Goal: Task Accomplishment & Management: Manage account settings

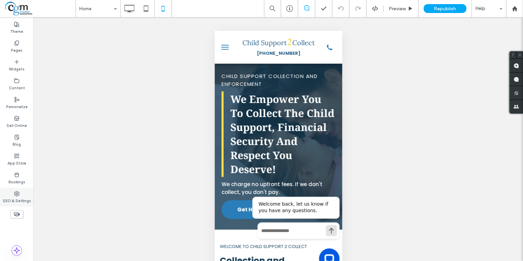
click at [17, 199] on label "SEO & Settings" at bounding box center [17, 200] width 28 height 8
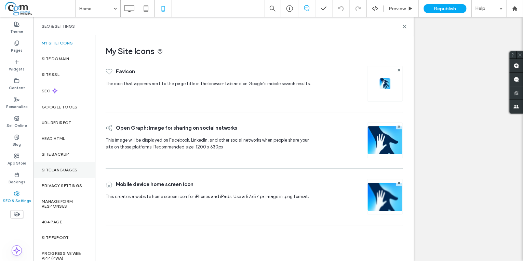
scroll to position [5, 0]
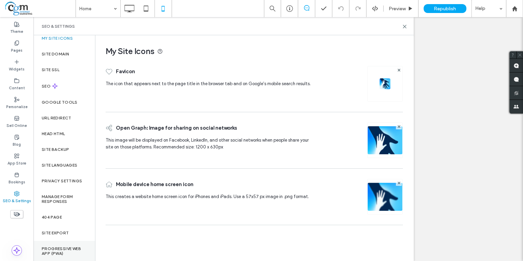
click at [62, 246] on label "Progressive Web App (PWA)" at bounding box center [64, 251] width 45 height 10
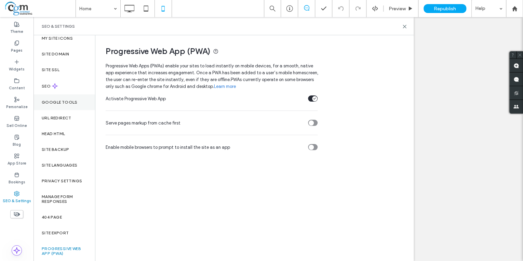
click at [58, 104] on div "Google Tools" at bounding box center [64, 102] width 62 height 16
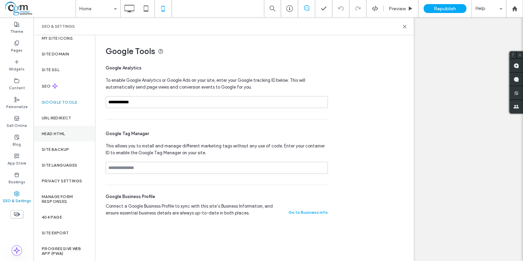
click at [65, 129] on div "Head HTML" at bounding box center [64, 134] width 62 height 16
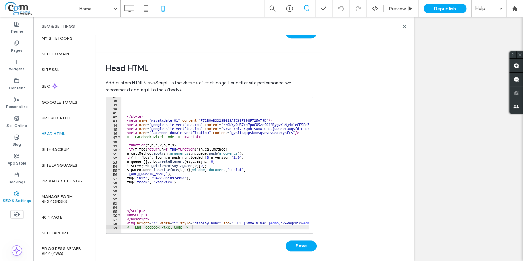
scroll to position [207, 0]
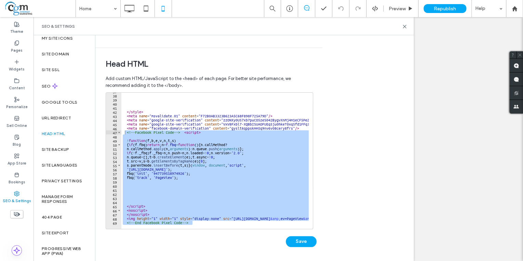
drag, startPoint x: 195, startPoint y: 222, endPoint x: 124, endPoint y: 133, distance: 114.6
click at [124, 133] on div "37 38 39 40 41 42 43 44 45 46 47 48 49 50 51 52 53 54 55 56 57 58 59 60 61 62 6…" at bounding box center [209, 160] width 207 height 137
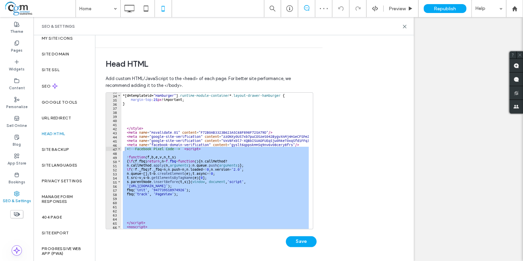
scroll to position [151, 0]
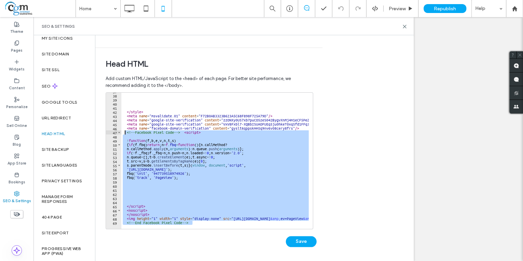
click at [239, 185] on div "</ style > < meta name = "msvalidate.01" content = "F72B0AB3323B623A5C68F898F72…" at bounding box center [214, 161] width 187 height 136
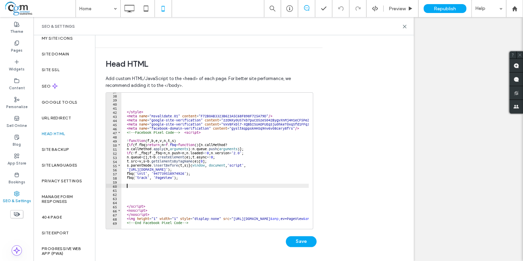
click at [159, 141] on div "</ style > < meta name = "msvalidate.01" content = "F72B0AB3323B623A5C68F898F72…" at bounding box center [310, 159] width 378 height 140
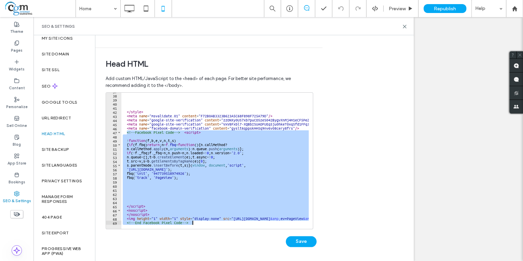
drag, startPoint x: 126, startPoint y: 131, endPoint x: 162, endPoint y: 274, distance: 146.9
click at [162, 260] on html ".wqwq-1{fill:#231f20;} .cls-1q, .cls-2q { fill-rule: evenodd; } .cls-2q { fill:…" at bounding box center [261, 130] width 523 height 261
type textarea "**********"
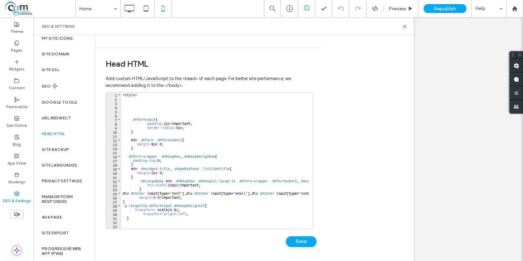
scroll to position [60, 0]
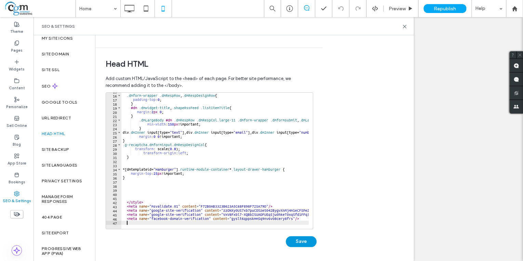
click at [308, 242] on button "Save" at bounding box center [301, 241] width 31 height 11
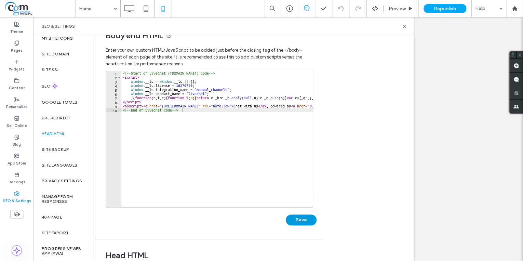
click at [303, 217] on button "Save" at bounding box center [301, 219] width 31 height 11
click at [404, 27] on use at bounding box center [404, 26] width 3 height 3
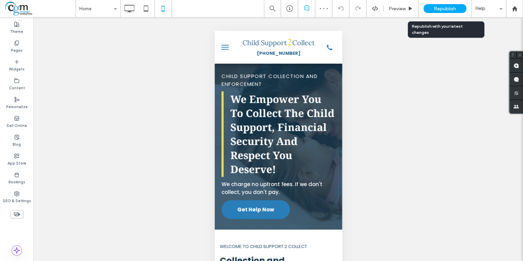
click at [439, 6] on span "Republish" at bounding box center [445, 9] width 22 height 6
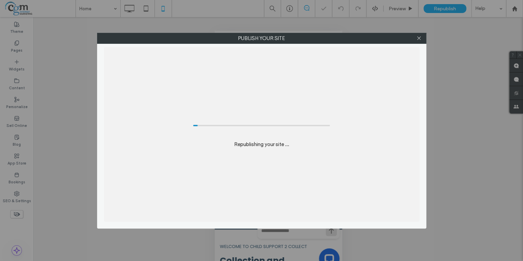
scroll to position [0, 0]
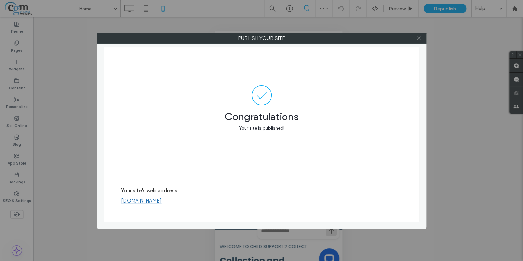
click at [420, 38] on icon at bounding box center [418, 38] width 5 height 5
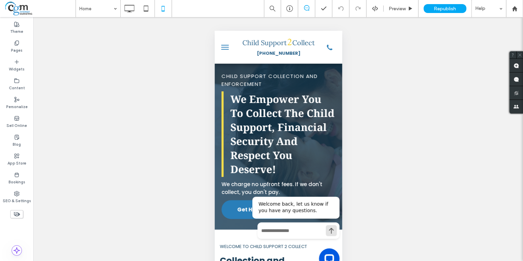
click at [96, 209] on div "Unhide? Yes Unhide? Yes Unhide? Yes Unhide? Yes Unhide? Yes Unhide? Yes Unhide?…" at bounding box center [277, 147] width 489 height 261
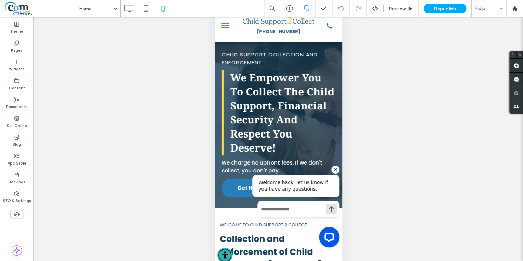
click at [335, 171] on icon "Hide greeting" at bounding box center [335, 169] width 8 height 8
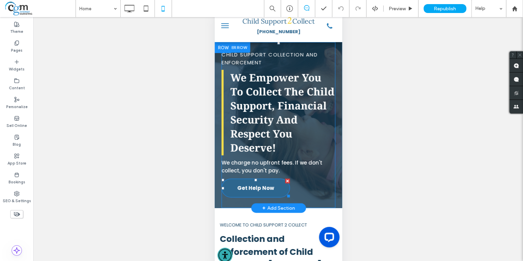
click at [250, 189] on span "Get Help Now" at bounding box center [255, 187] width 37 height 15
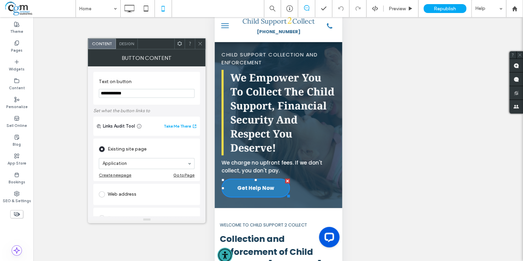
click at [200, 42] on icon at bounding box center [199, 43] width 5 height 5
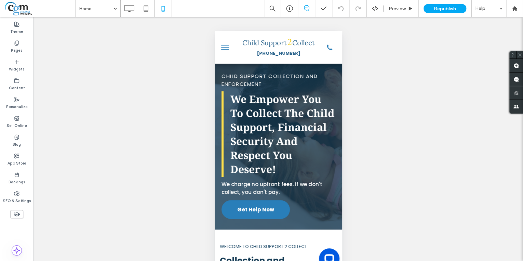
click at [224, 46] on button "menu" at bounding box center [225, 47] width 14 height 14
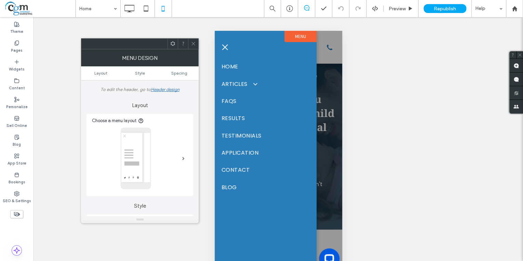
click at [192, 42] on icon at bounding box center [193, 43] width 5 height 5
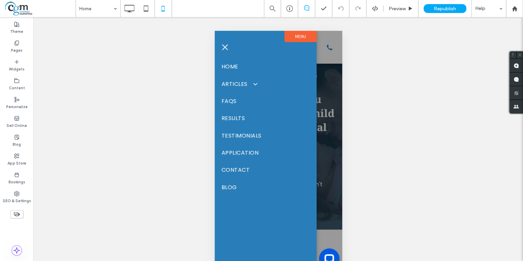
click at [222, 49] on span "menu" at bounding box center [225, 47] width 6 height 6
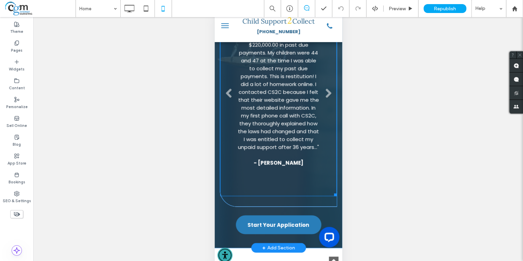
scroll to position [1783, 0]
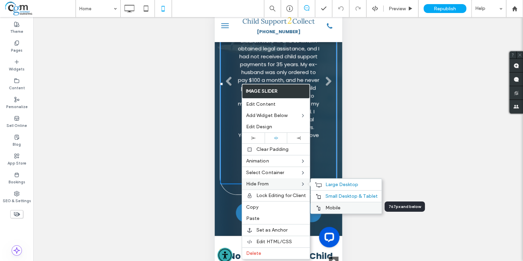
click at [333, 208] on span "Mobile" at bounding box center [332, 208] width 15 height 6
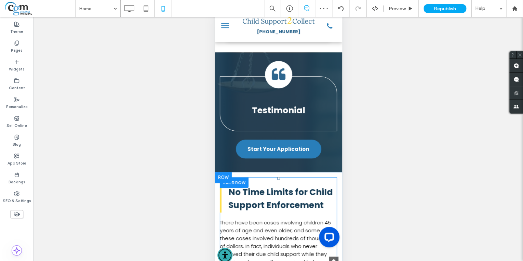
scroll to position [1591, 0]
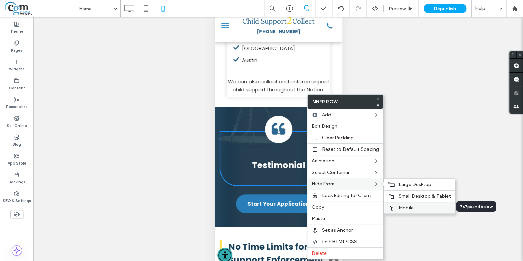
click at [412, 207] on label "Mobile" at bounding box center [424, 208] width 52 height 6
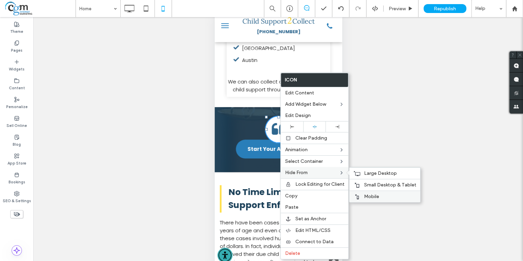
click at [371, 193] on span "Mobile" at bounding box center [371, 196] width 15 height 6
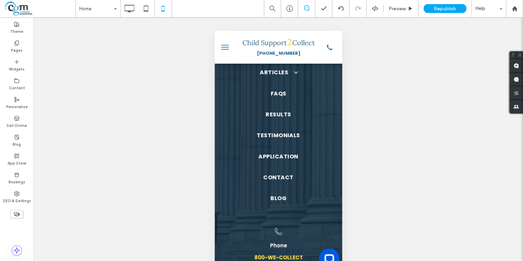
scroll to position [4133, 0]
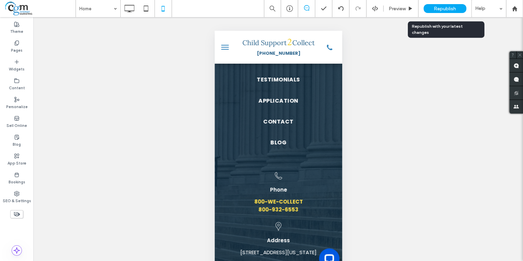
click at [440, 10] on span "Republish" at bounding box center [445, 9] width 22 height 6
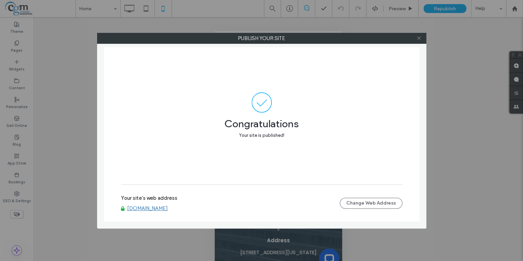
click at [419, 38] on icon at bounding box center [418, 38] width 5 height 5
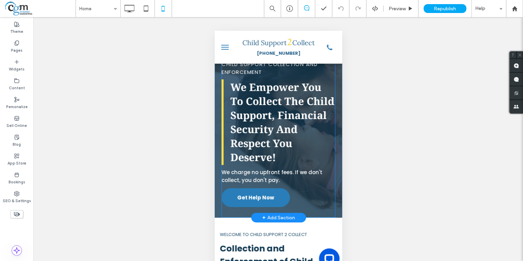
scroll to position [0, 0]
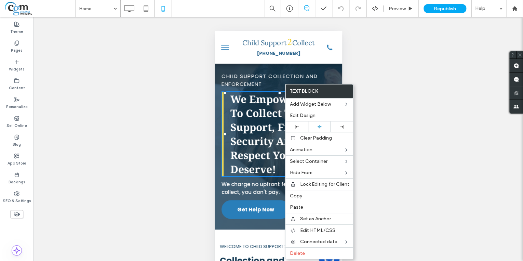
click at [118, 189] on div "Unhide? Yes Unhide? Yes Unhide? Yes Unhide? Yes Unhide? Yes Unhide? Yes Unhide?…" at bounding box center [277, 147] width 489 height 261
click at [202, 166] on div "Unhide? Yes Unhide? Yes Unhide? Yes Unhide? Yes Unhide? Yes Unhide? Yes Unhide?…" at bounding box center [277, 147] width 489 height 261
click at [264, 135] on span "We Empower You To Collect The Child Support, Financial Security And Respect You…" at bounding box center [282, 134] width 104 height 84
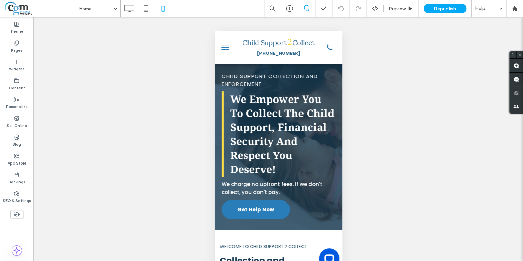
click at [112, 222] on div "Unhide? Yes Unhide? Yes Unhide? Yes Unhide? Yes Unhide? Yes Unhide? Yes Unhide?…" at bounding box center [277, 147] width 489 height 261
click at [80, 164] on div "Unhide? Yes Unhide? Yes Unhide? Yes Unhide? Yes Unhide? Yes Unhide? Yes Unhide?…" at bounding box center [277, 147] width 489 height 261
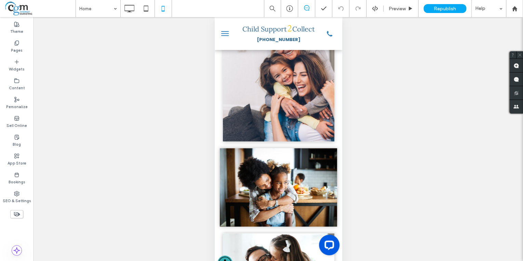
scroll to position [22, 0]
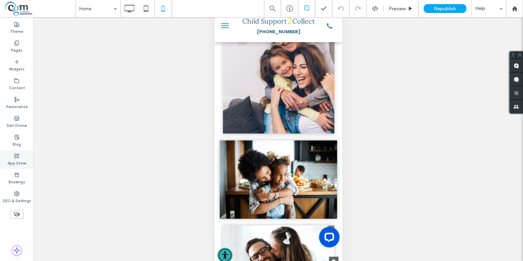
click at [21, 158] on div "App Store" at bounding box center [16, 159] width 33 height 19
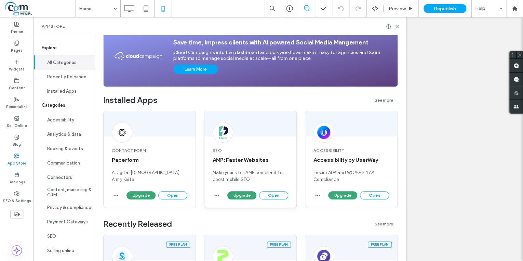
scroll to position [82, 0]
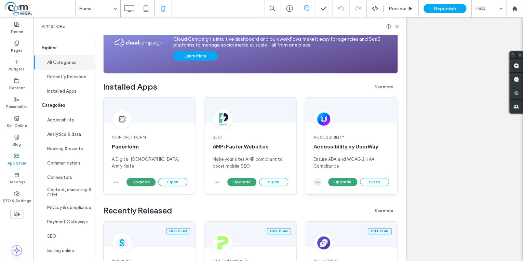
click at [318, 183] on icon "button" at bounding box center [317, 181] width 5 height 5
click at [336, 197] on span "Uninstall app" at bounding box center [333, 198] width 28 height 7
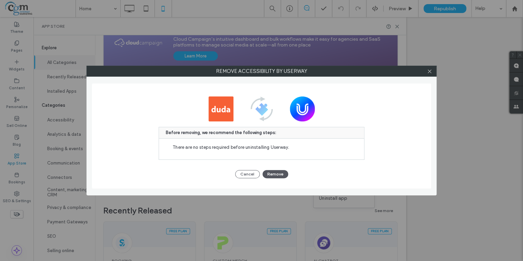
click at [274, 174] on button "Remove" at bounding box center [275, 174] width 26 height 8
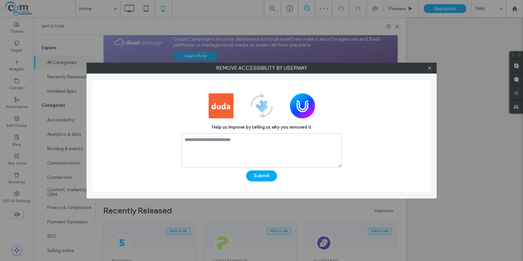
scroll to position [0, 0]
click at [254, 143] on textarea at bounding box center [261, 150] width 160 height 34
type textarea "**********"
click at [262, 176] on button "Submit" at bounding box center [261, 175] width 31 height 11
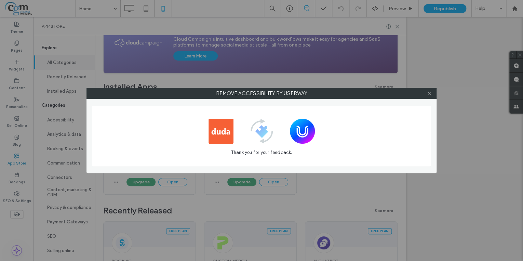
click at [429, 98] on span at bounding box center [429, 93] width 5 height 10
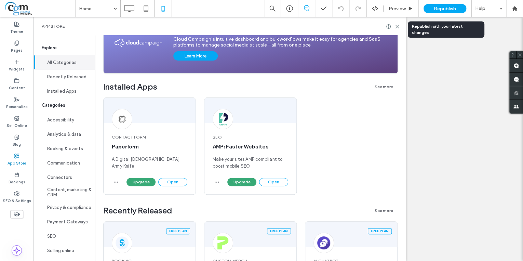
click at [449, 12] on div "Republish" at bounding box center [444, 8] width 43 height 9
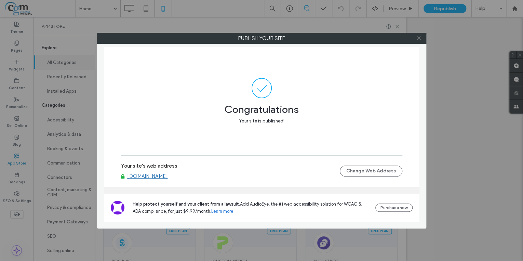
click at [419, 39] on icon at bounding box center [418, 38] width 5 height 5
